Goal: Navigation & Orientation: Find specific page/section

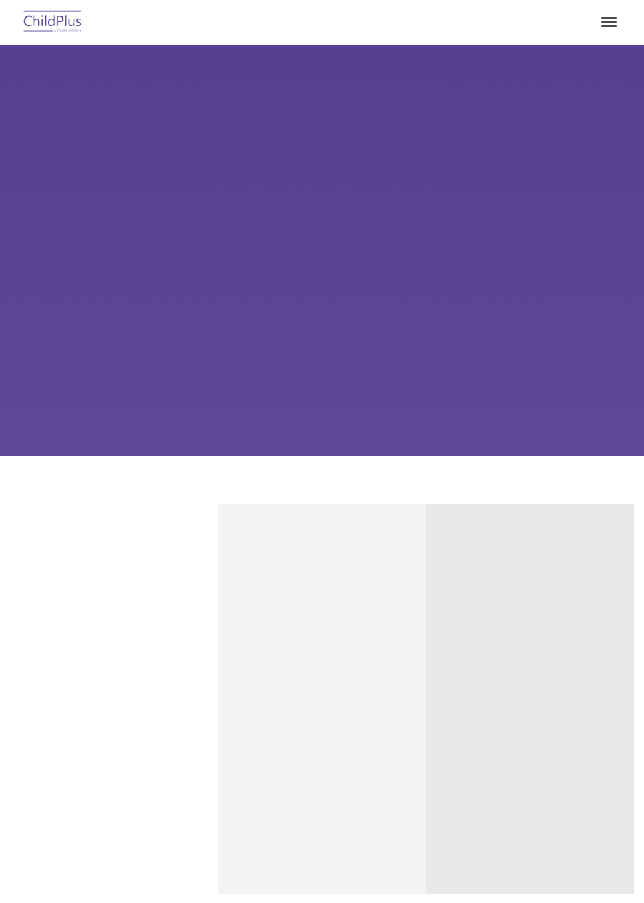
type input ""
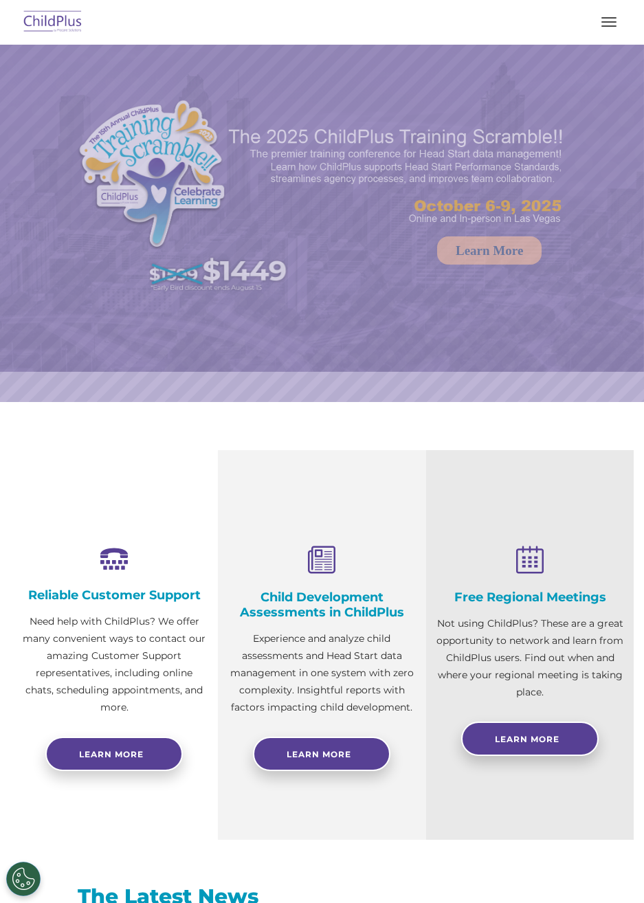
select select "MEDIUM"
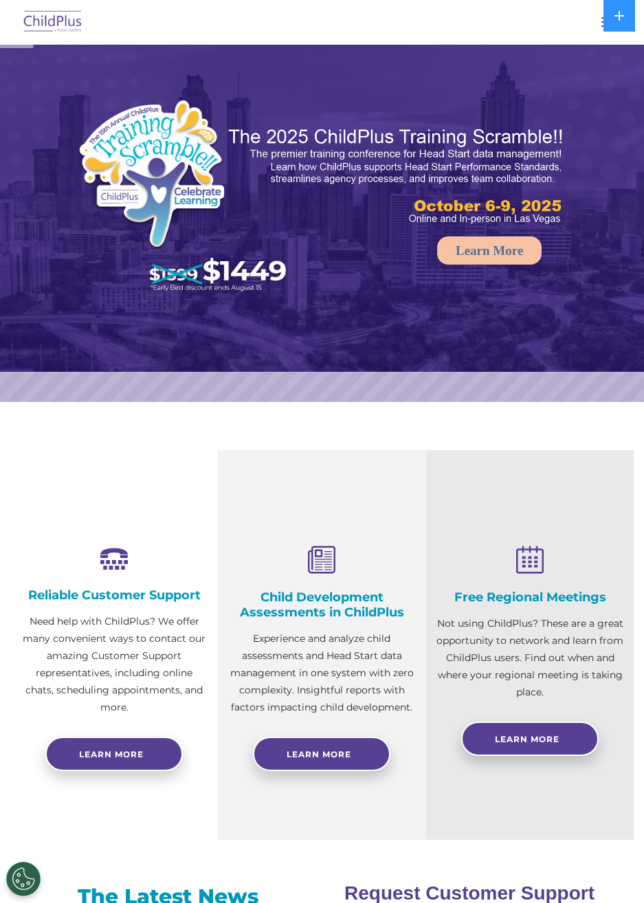
click at [619, 23] on button at bounding box center [619, 16] width 32 height 32
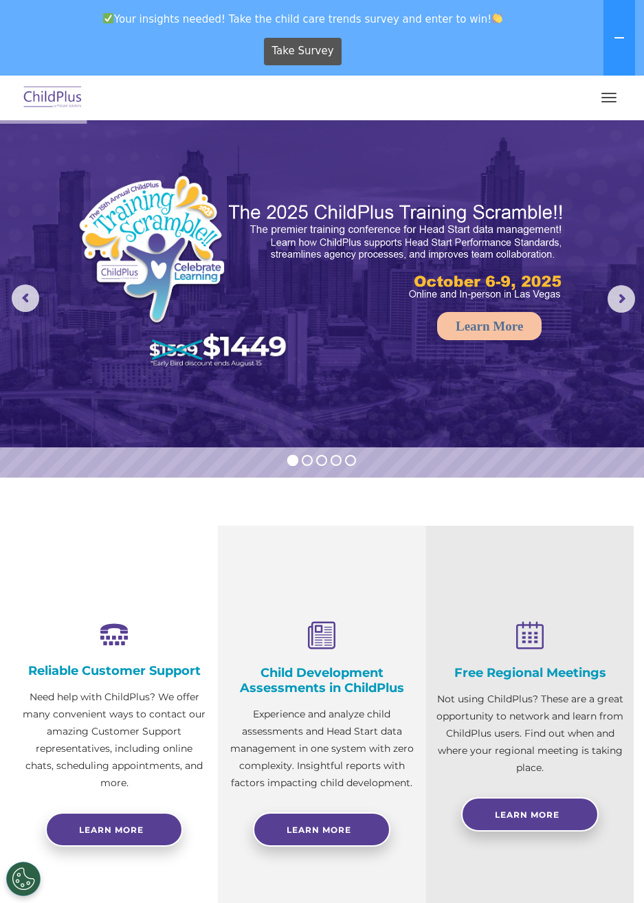
click at [606, 101] on span "button" at bounding box center [608, 101] width 15 height 1
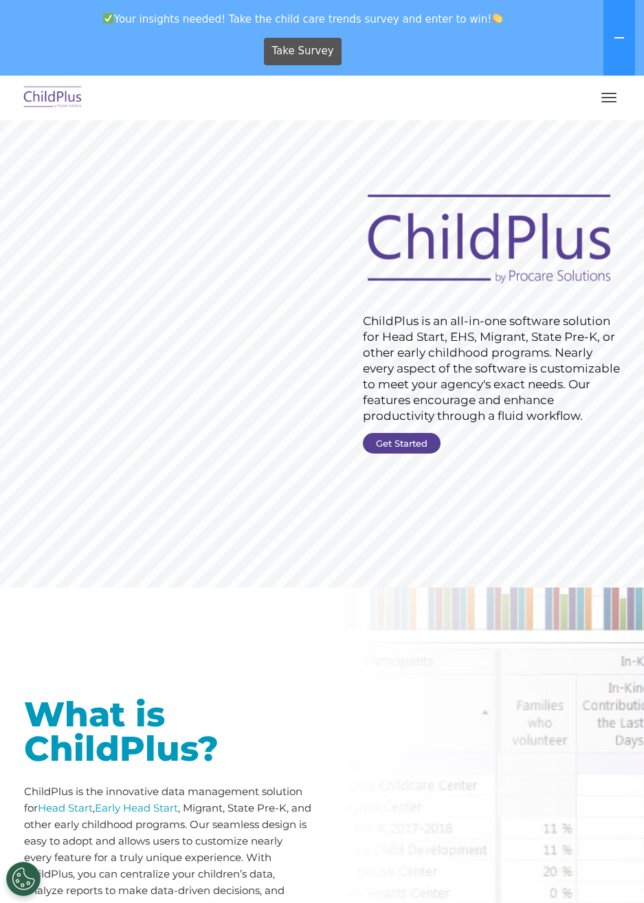
click at [617, 41] on icon at bounding box center [619, 37] width 11 height 11
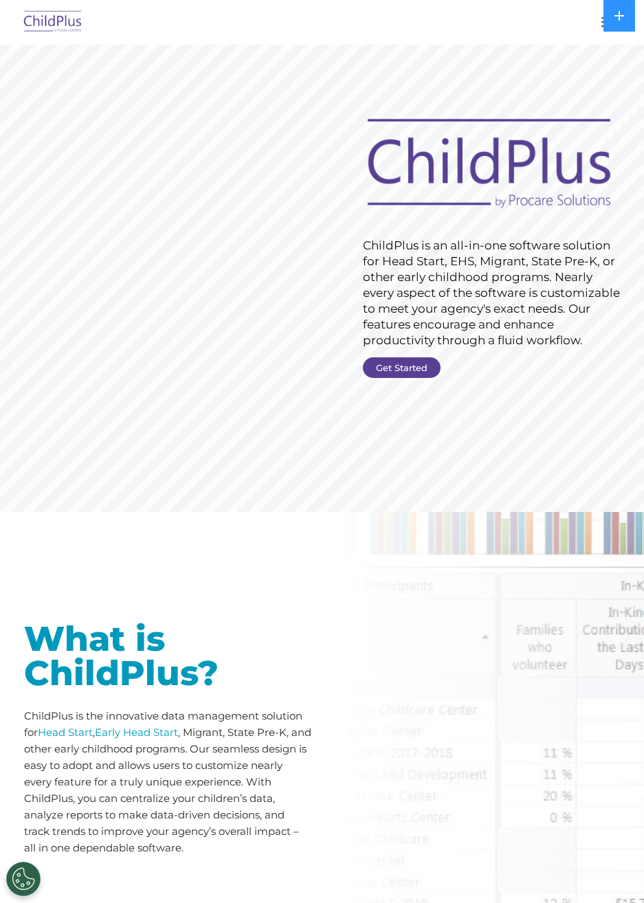
click at [67, 28] on img at bounding box center [53, 22] width 65 height 32
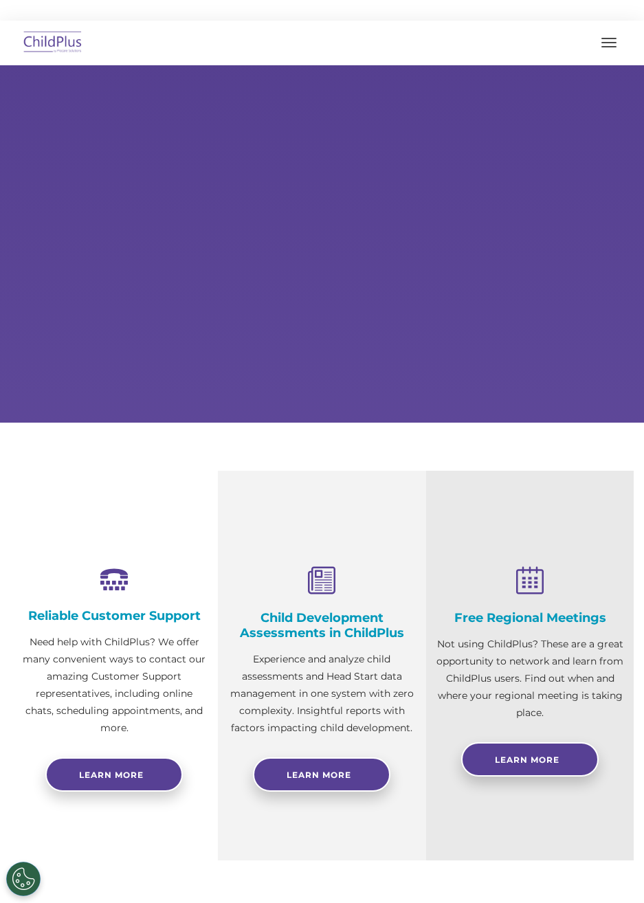
select select "MEDIUM"
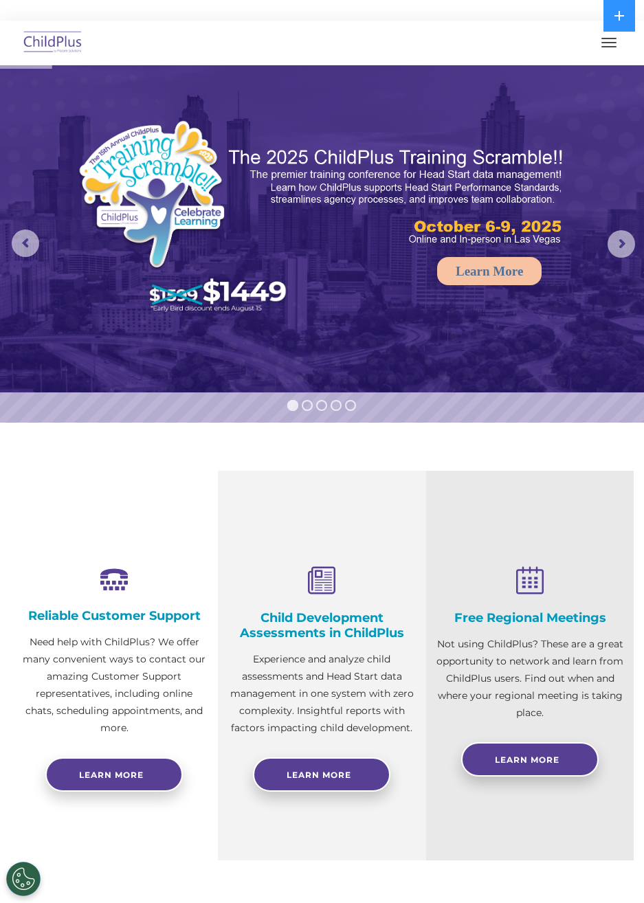
click at [606, 47] on span "button" at bounding box center [608, 46] width 15 height 1
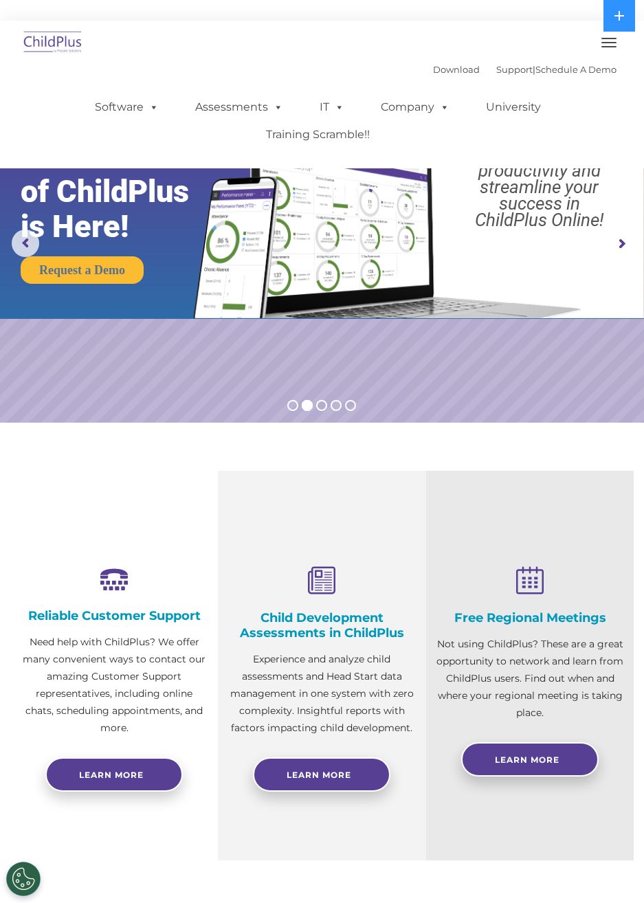
click at [629, 150] on div "Download Support | Schedule A Demo  MENU MENU Software ChildPlus: The original…" at bounding box center [322, 94] width 616 height 136
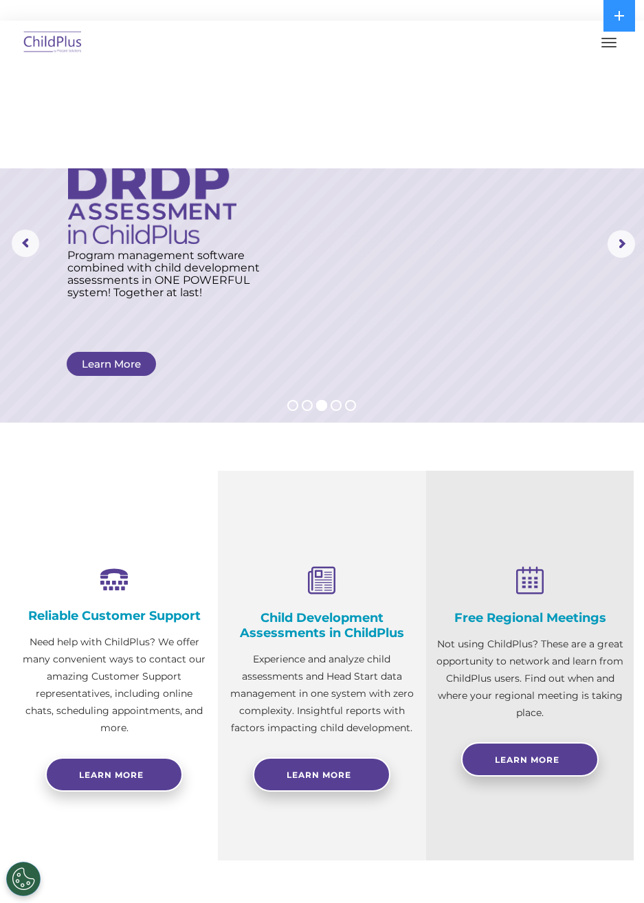
scroll to position [137, 0]
click at [620, 164] on nav "Download Support | Schedule A Demo  MENU MENU Software ChildPlus: The original…" at bounding box center [322, 95] width 644 height 148
click at [609, 47] on span "button" at bounding box center [608, 46] width 15 height 1
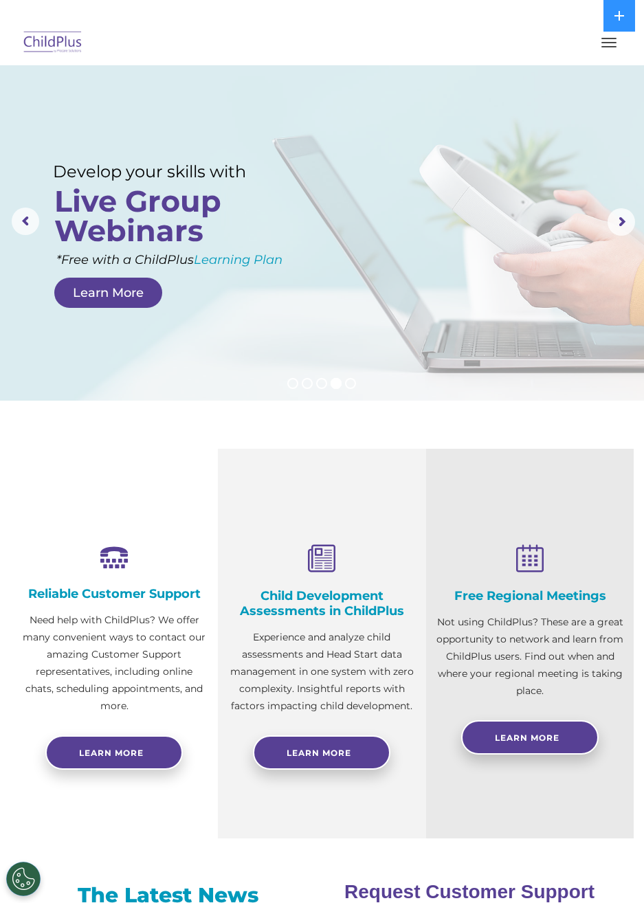
scroll to position [0, 0]
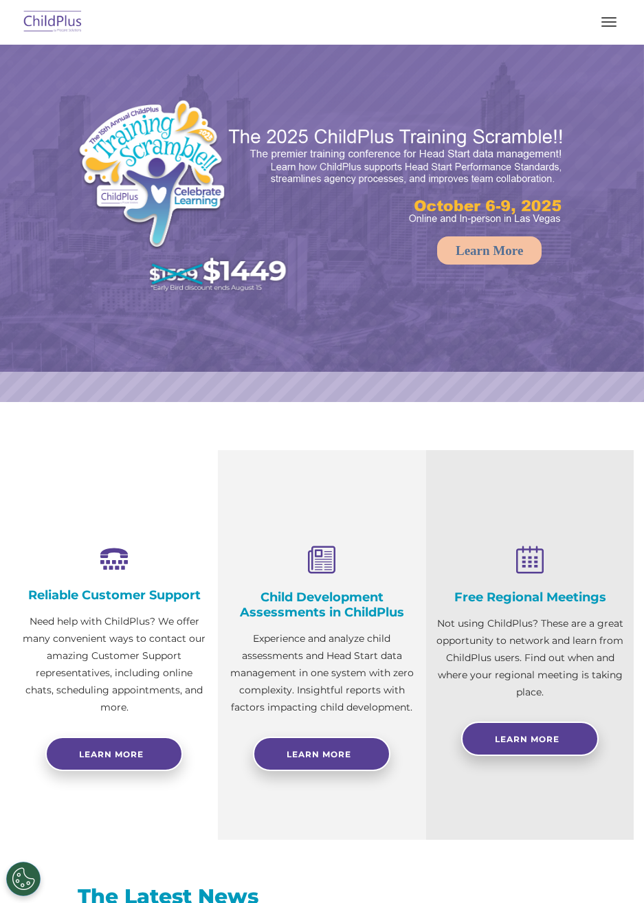
select select "MEDIUM"
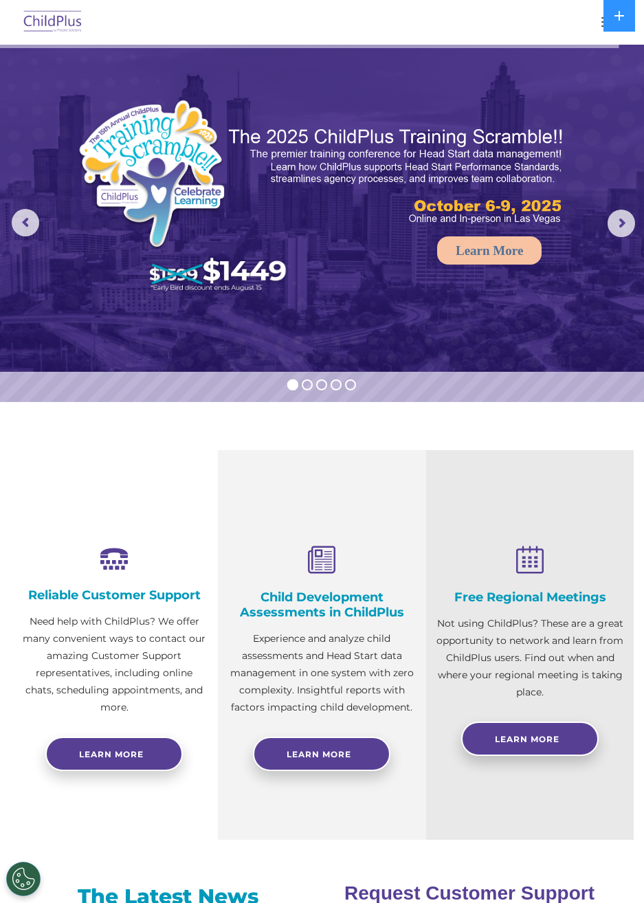
click at [629, 227] on rs-arrow at bounding box center [620, 223] width 27 height 27
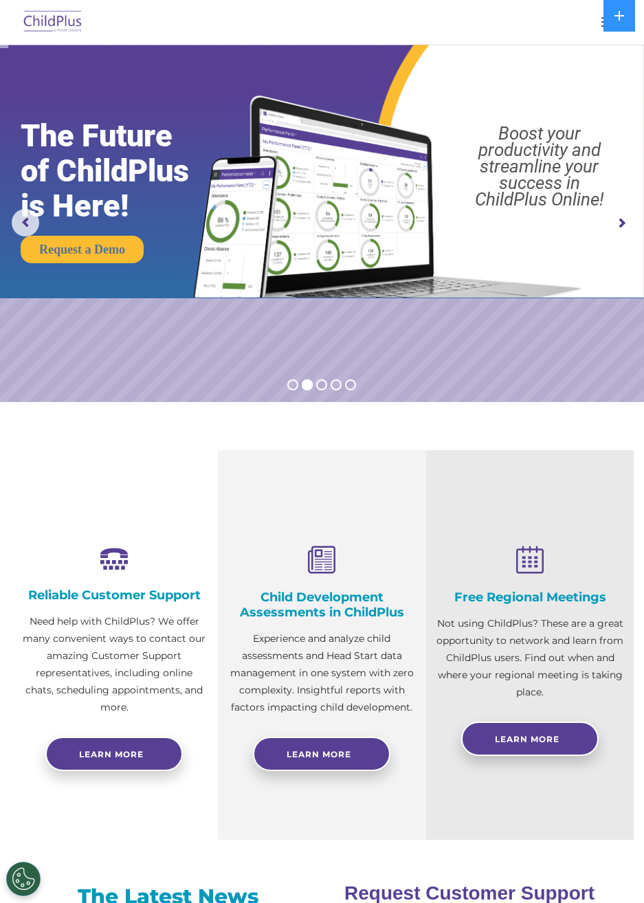
click at [624, 229] on rs-arrow at bounding box center [620, 223] width 27 height 27
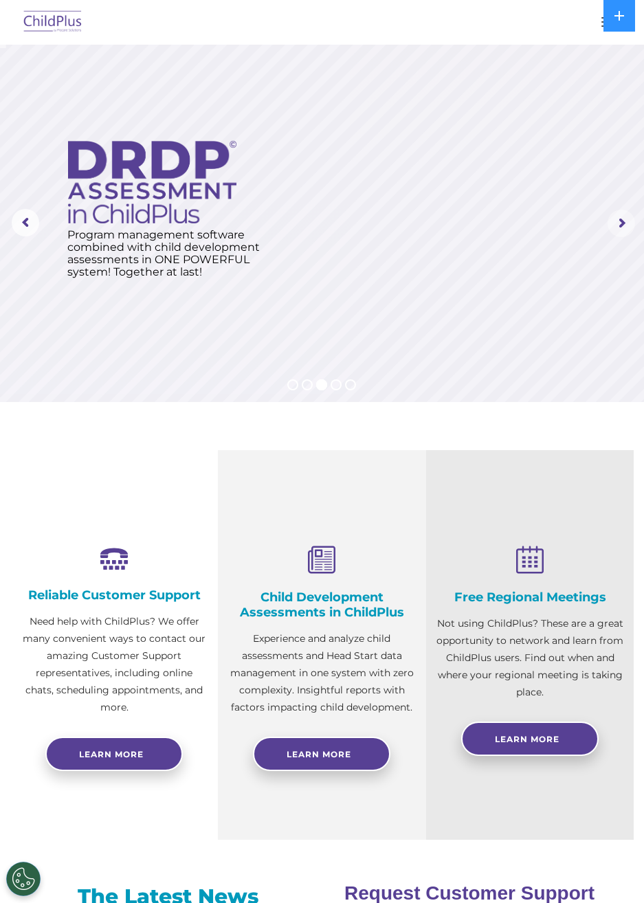
click at [621, 220] on rs-arrow at bounding box center [620, 223] width 27 height 27
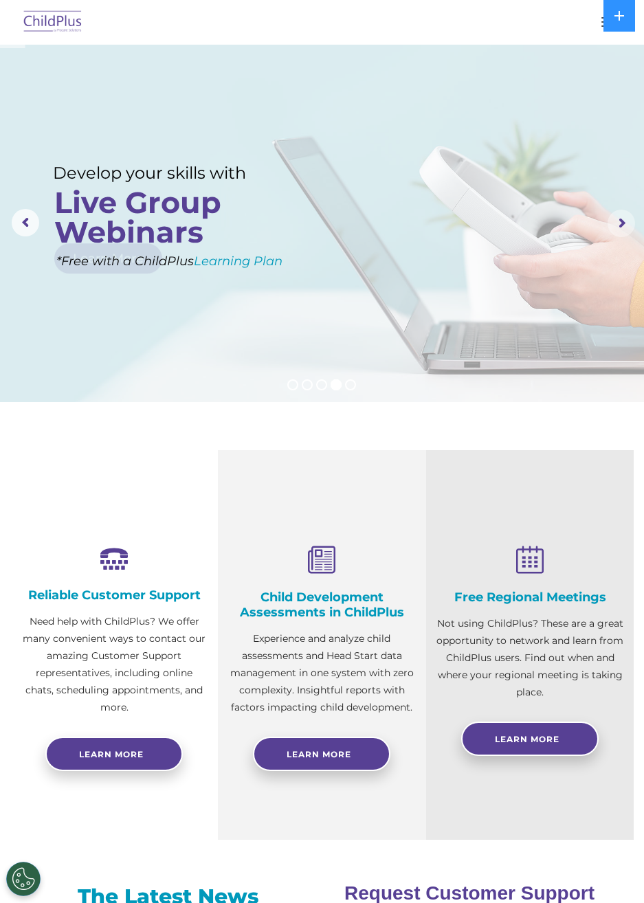
click at [616, 221] on rs-arrow at bounding box center [620, 223] width 27 height 27
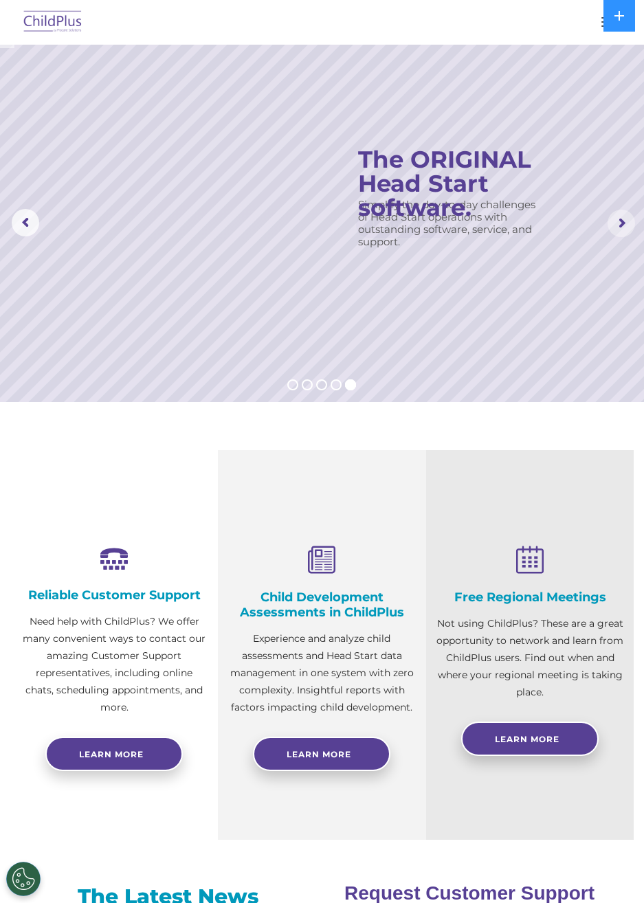
click at [618, 218] on rs-arrow at bounding box center [620, 223] width 27 height 27
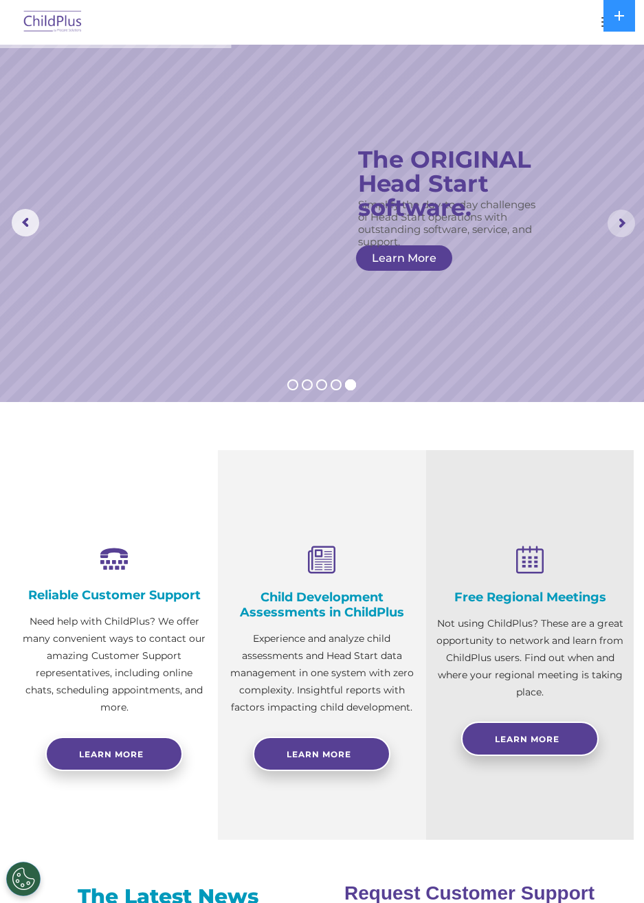
click at [50, 34] on img at bounding box center [53, 22] width 65 height 32
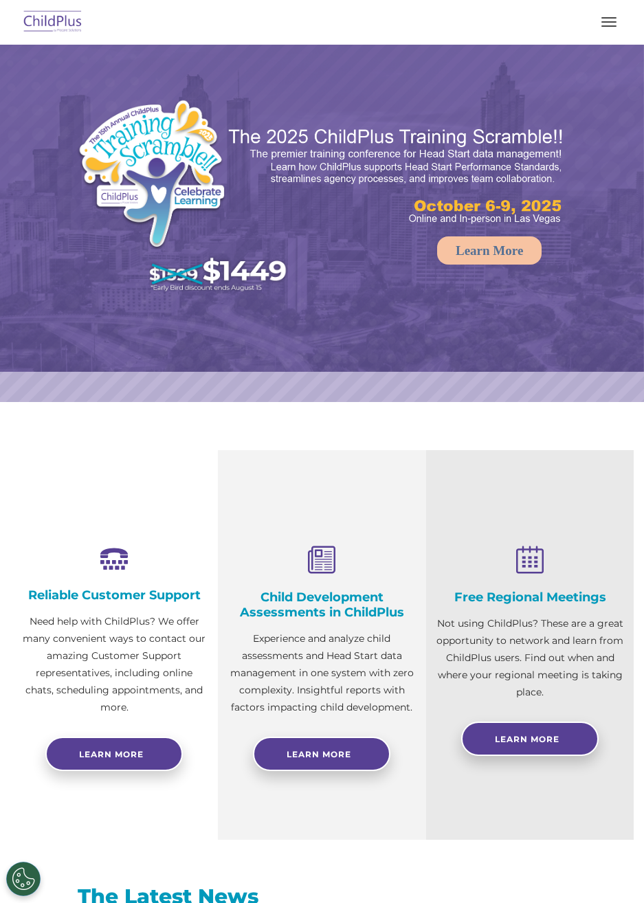
select select "MEDIUM"
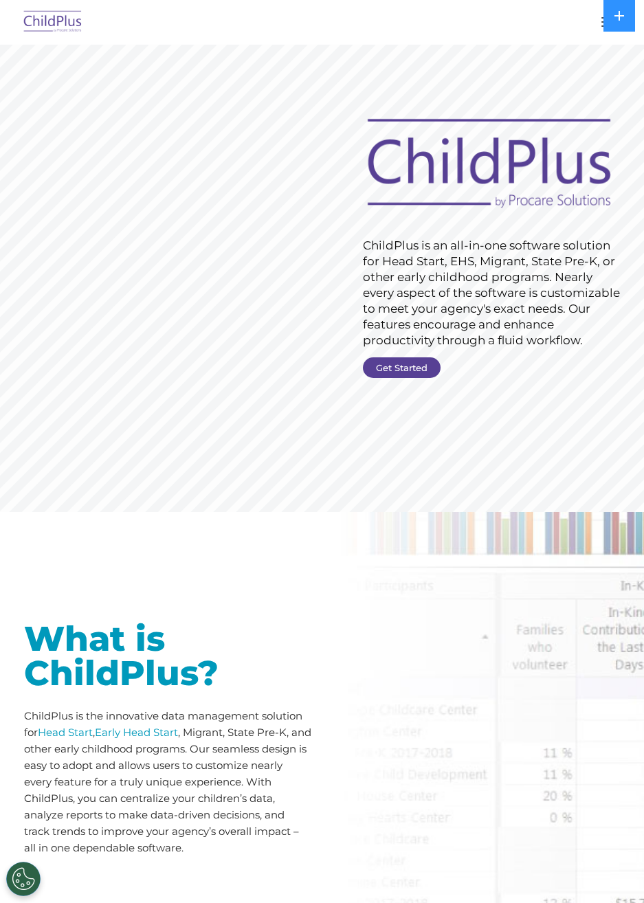
click at [606, 26] on button at bounding box center [619, 16] width 32 height 32
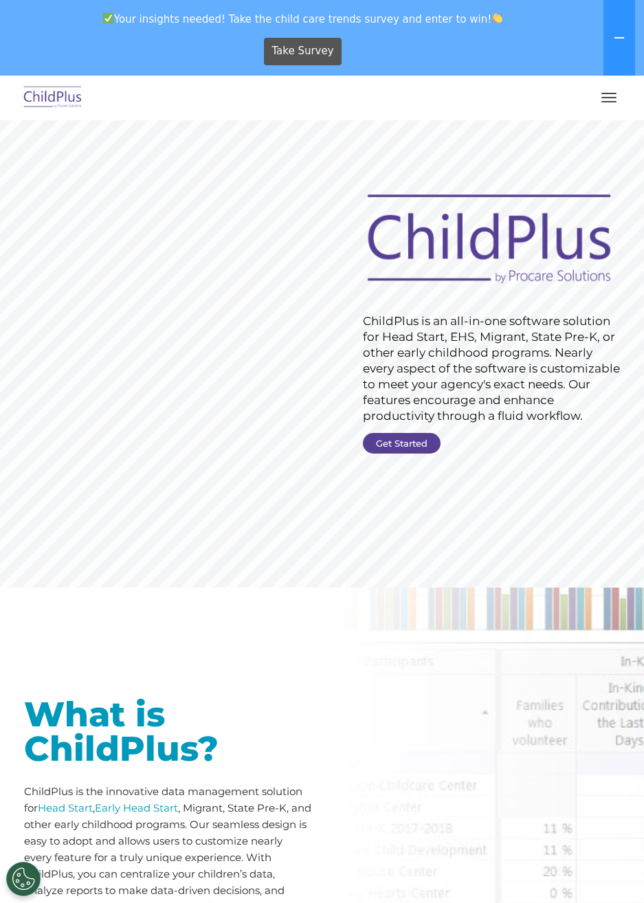
click at [595, 102] on button "button" at bounding box center [608, 98] width 29 height 22
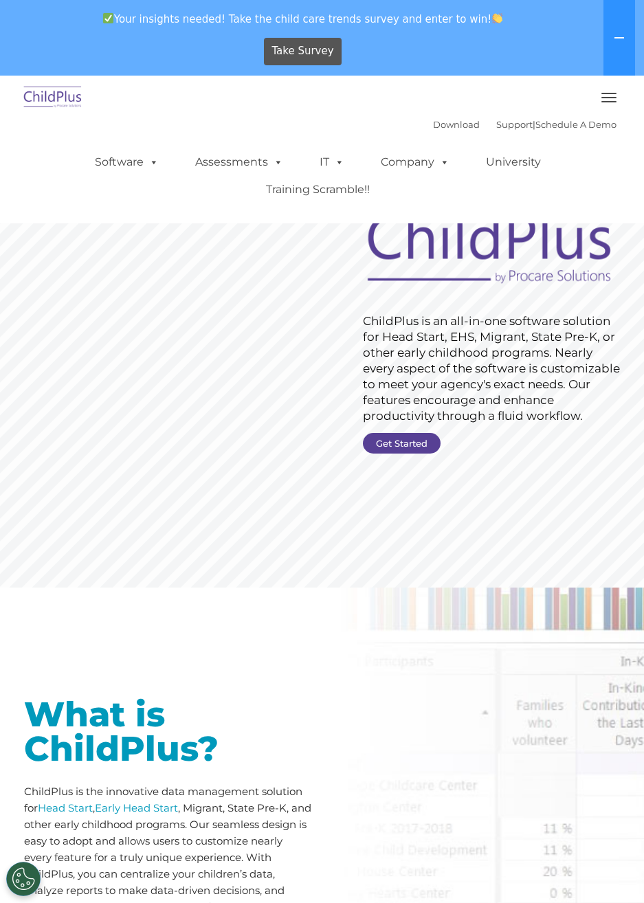
click at [420, 161] on link "Company" at bounding box center [415, 161] width 96 height 27
click at [148, 159] on span at bounding box center [151, 161] width 15 height 13
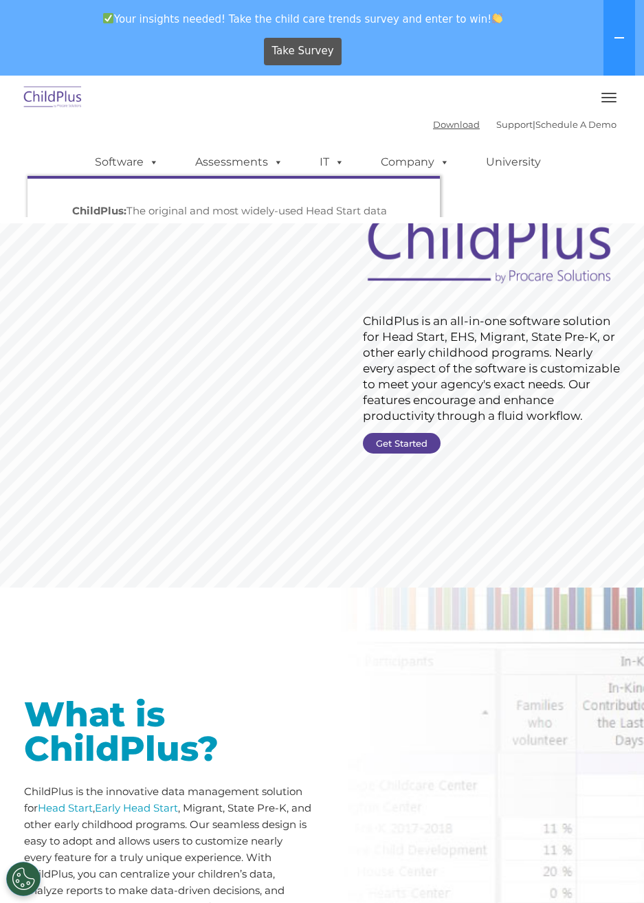
click at [433, 126] on link "Download" at bounding box center [456, 124] width 47 height 11
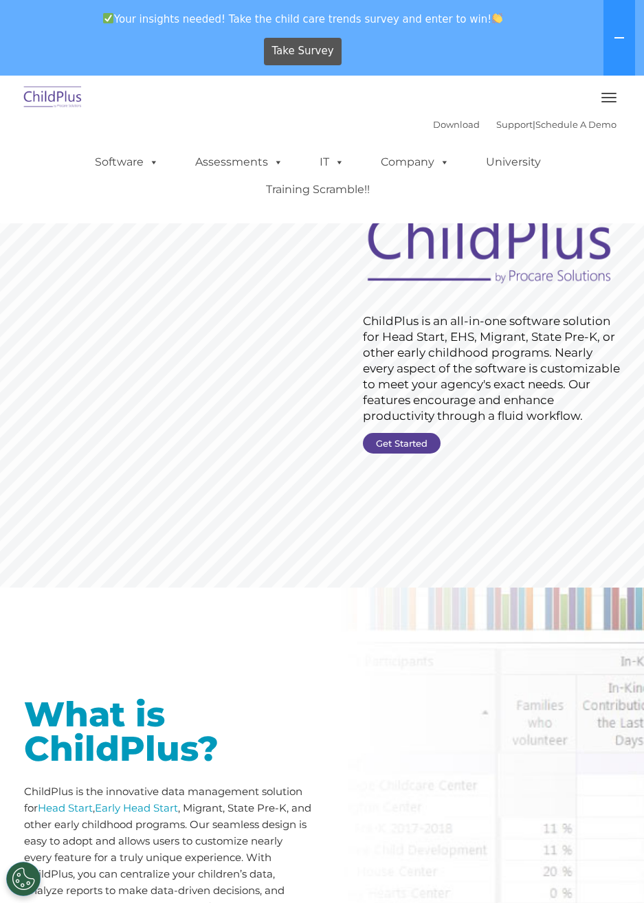
click at [150, 155] on span at bounding box center [151, 161] width 15 height 13
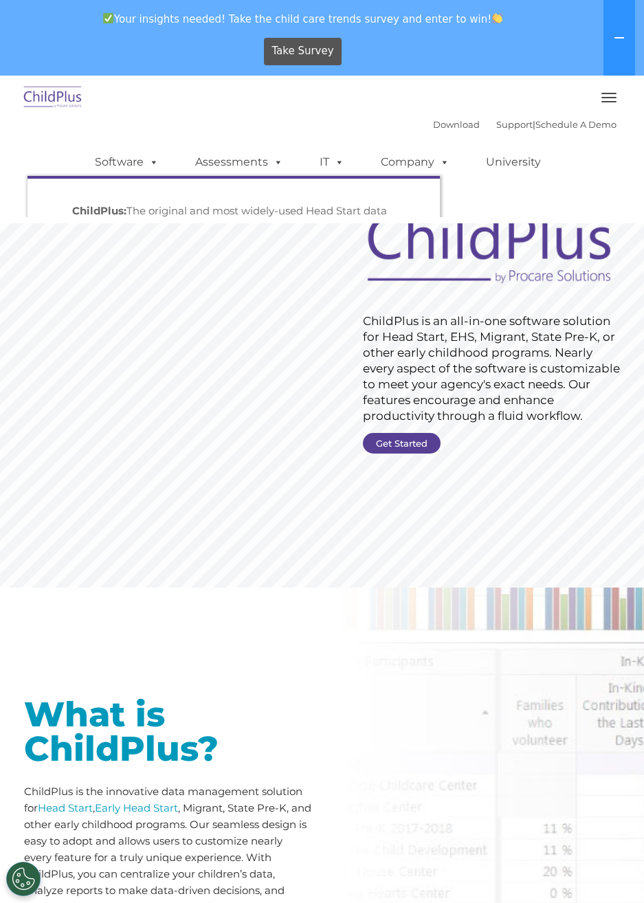
click at [603, 101] on span "button" at bounding box center [608, 101] width 15 height 1
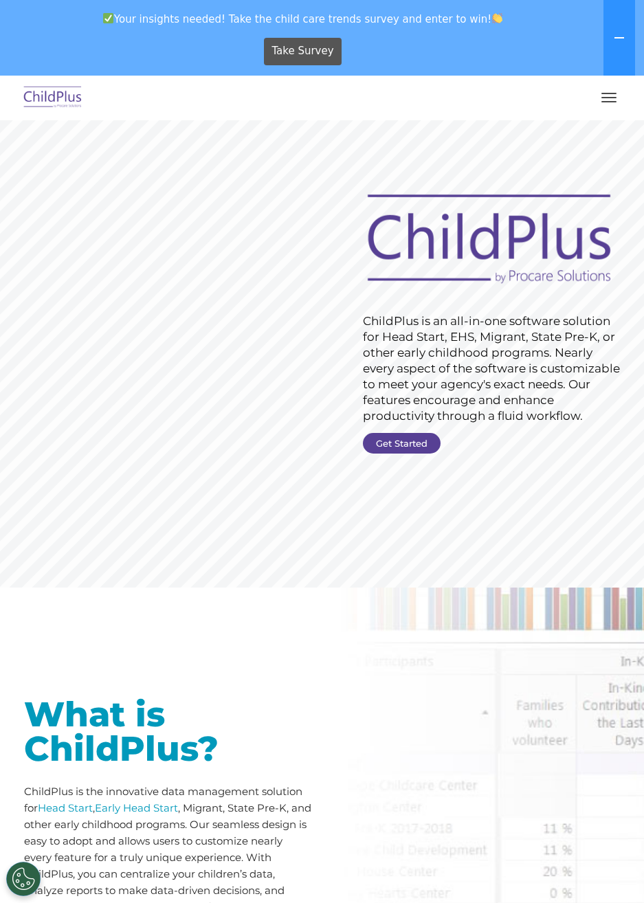
click at [609, 102] on span "button" at bounding box center [608, 101] width 15 height 1
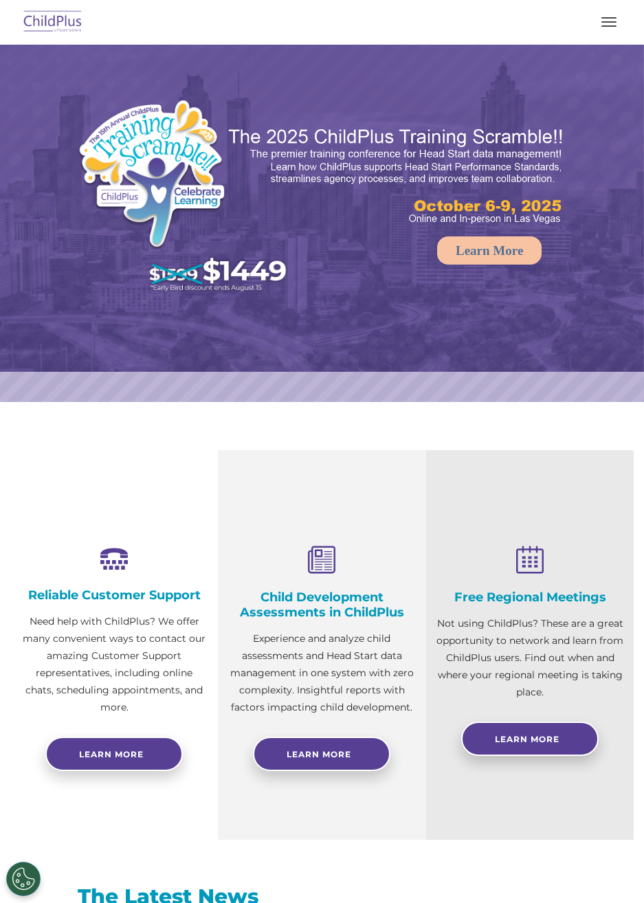
select select "MEDIUM"
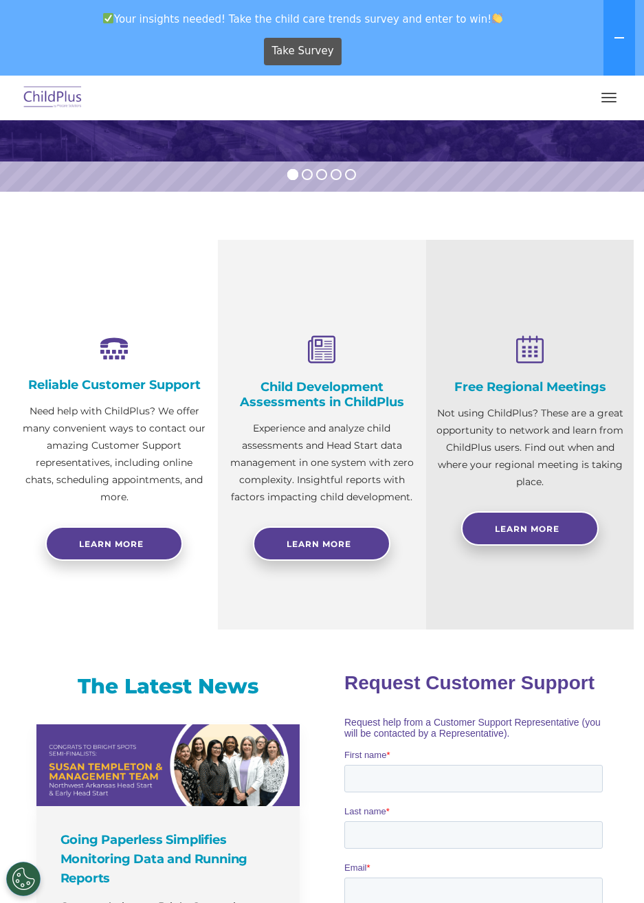
scroll to position [287, 0]
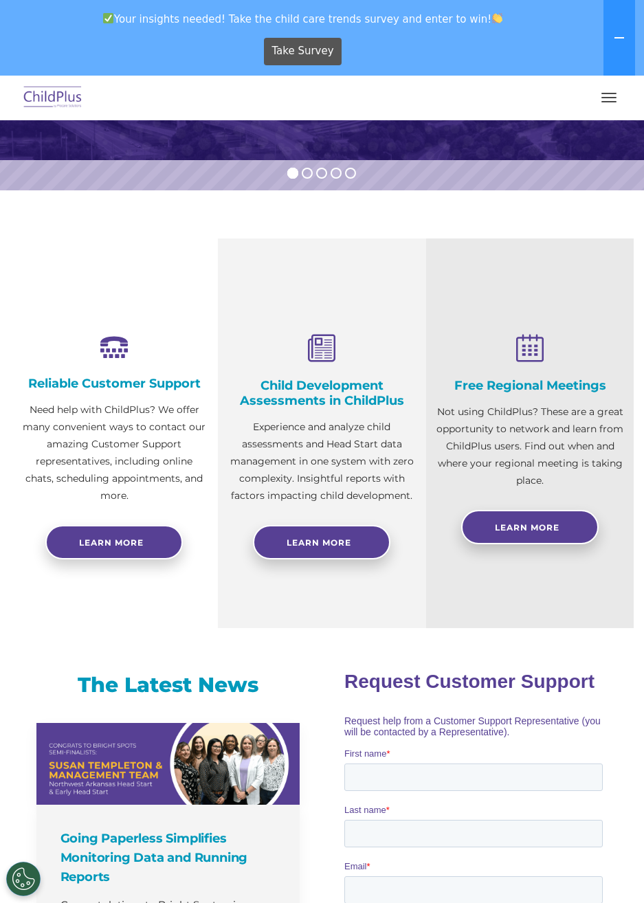
click at [608, 93] on span "button" at bounding box center [608, 93] width 15 height 1
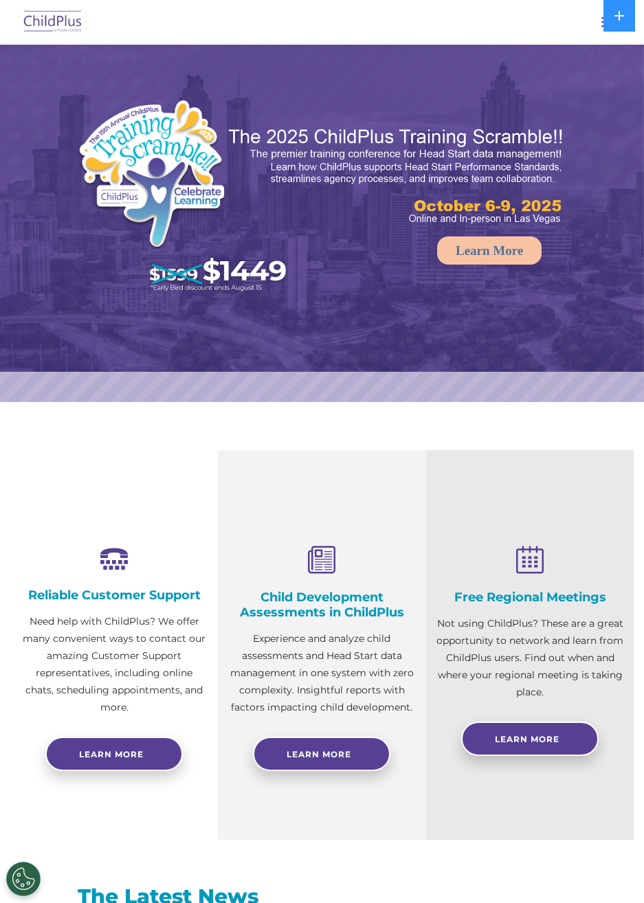
select select "MEDIUM"
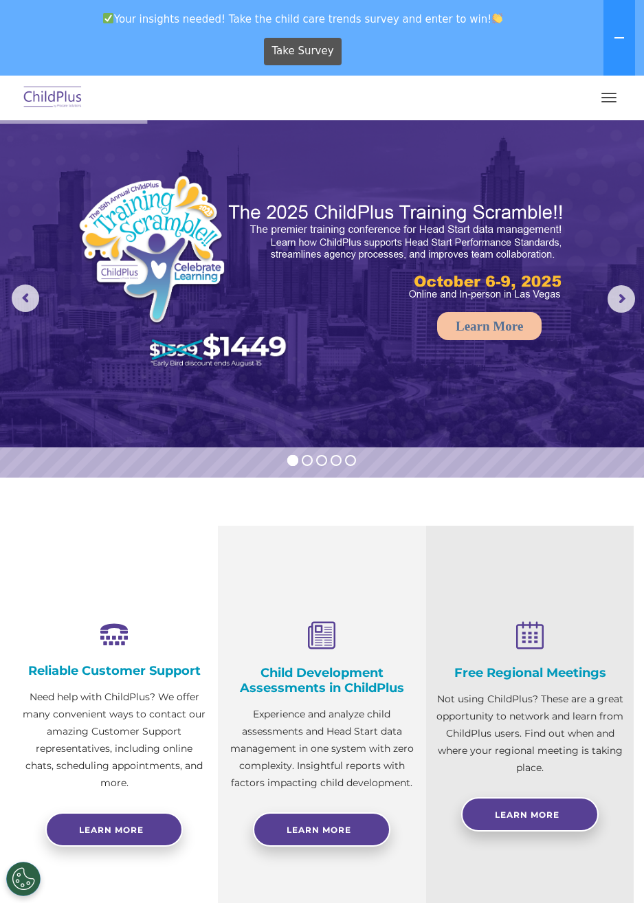
click at [620, 106] on button "button" at bounding box center [608, 98] width 29 height 22
